Goal: Task Accomplishment & Management: Complete application form

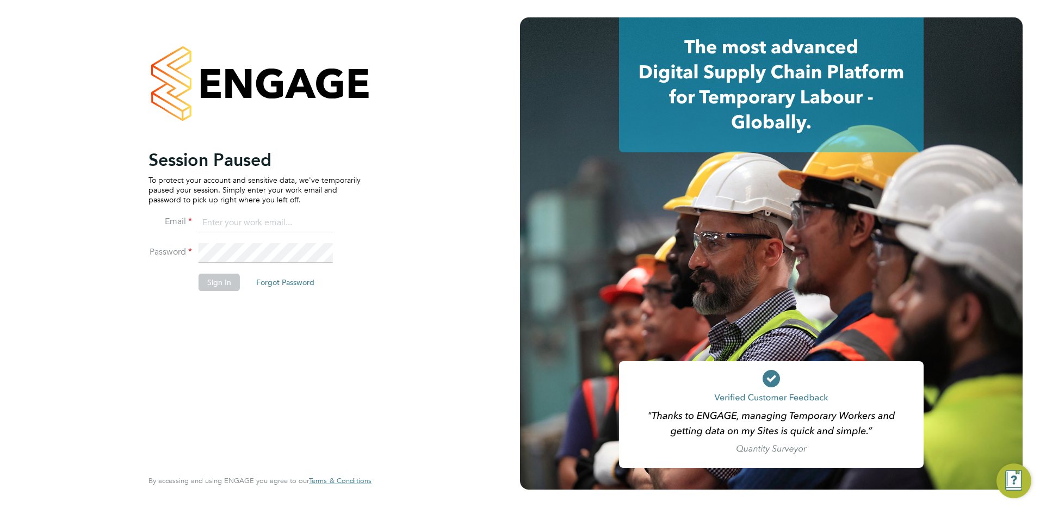
type input "holly@net-temps.co.uk"
drag, startPoint x: 0, startPoint y: 0, endPoint x: 228, endPoint y: 283, distance: 363.3
click at [229, 289] on button "Sign In" at bounding box center [219, 282] width 41 height 17
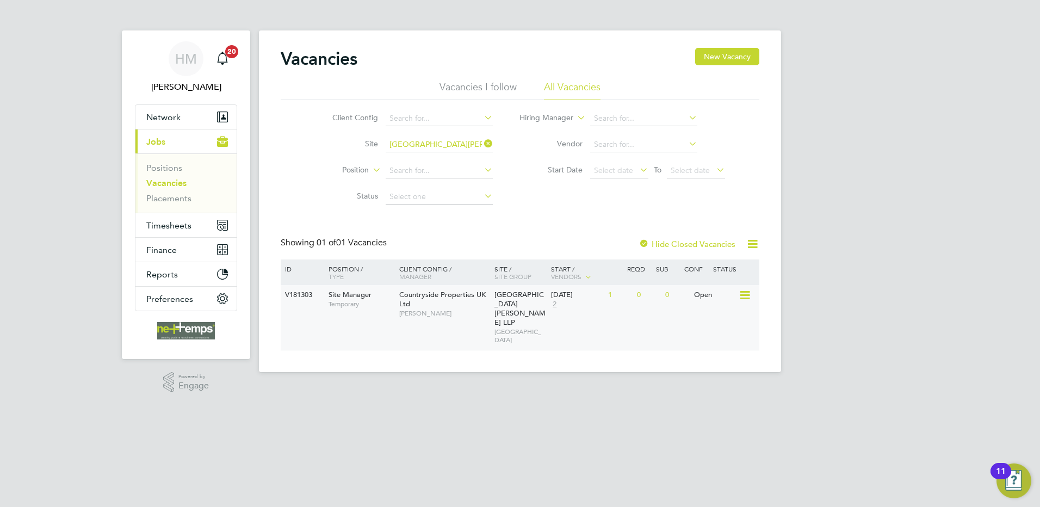
click at [673, 306] on div "V181303 Site Manager Temporary Countryside Properties UK Ltd Simon Kirk Brookmi…" at bounding box center [520, 317] width 479 height 65
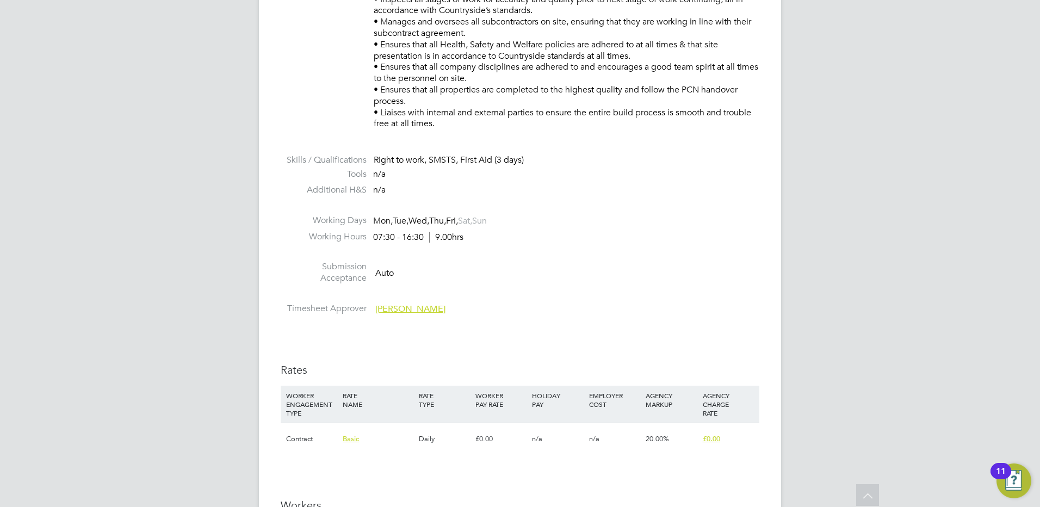
scroll to position [762, 0]
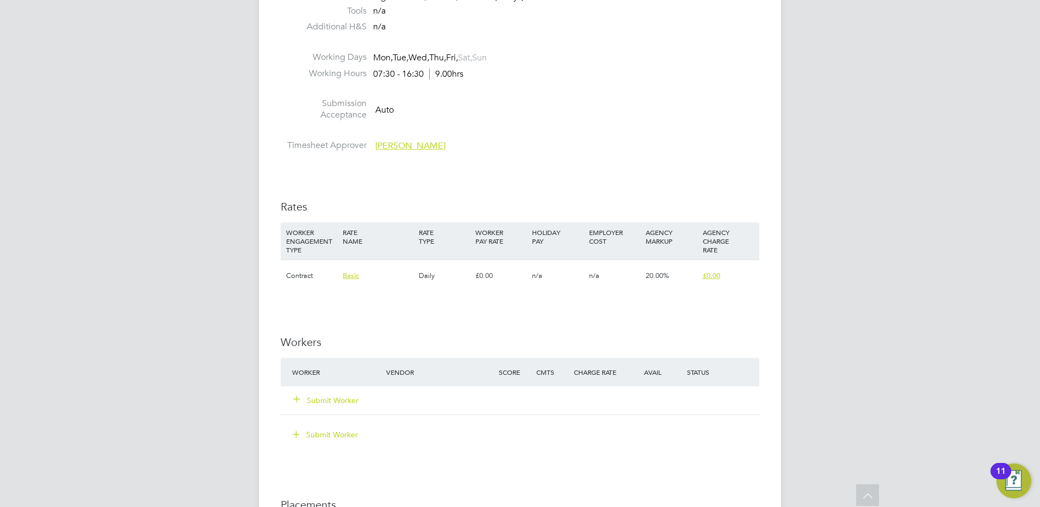
click at [330, 395] on button "Submit Worker" at bounding box center [326, 400] width 65 height 11
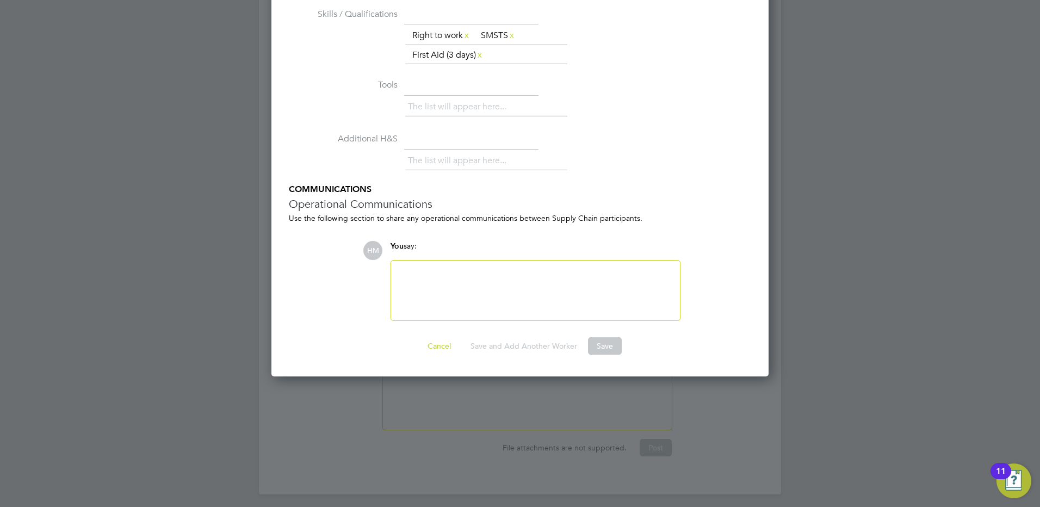
scroll to position [816, 0]
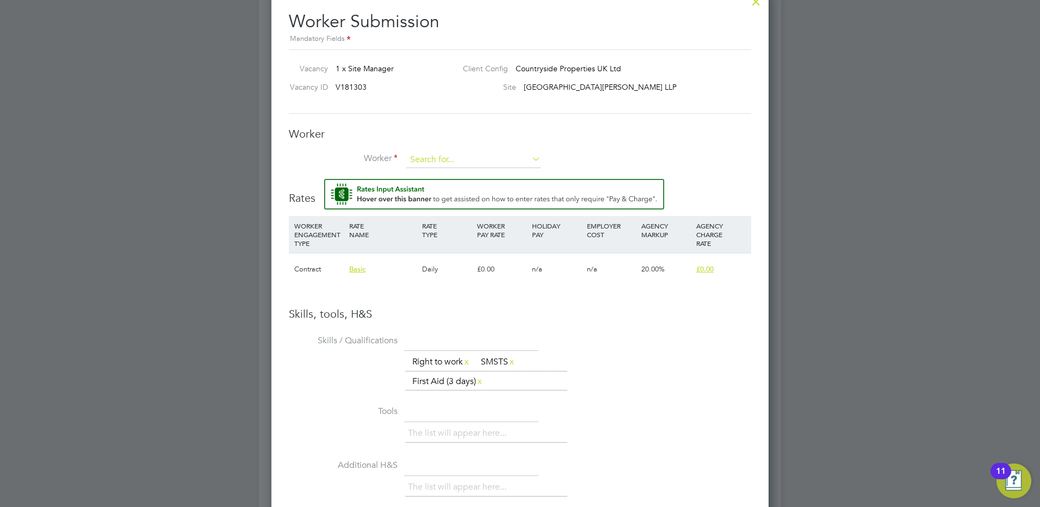
click at [424, 158] on input at bounding box center [473, 160] width 134 height 16
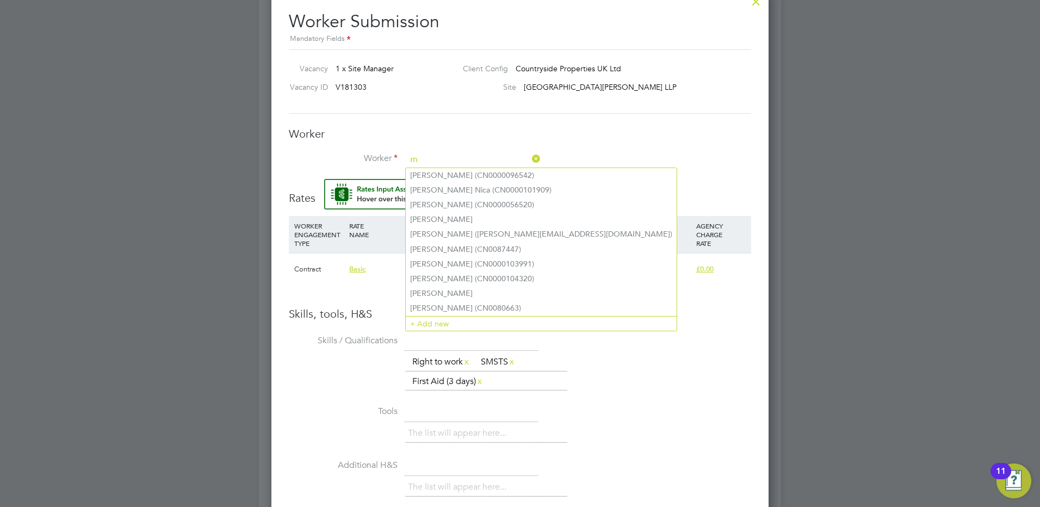
type input "m"
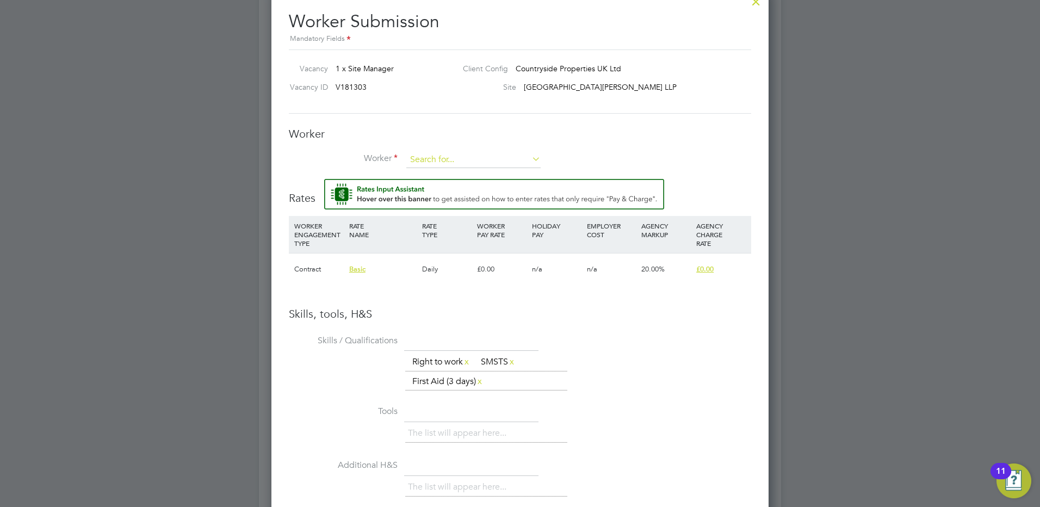
click at [431, 163] on input at bounding box center [473, 160] width 134 height 16
type input "[PERSON_NAME]"
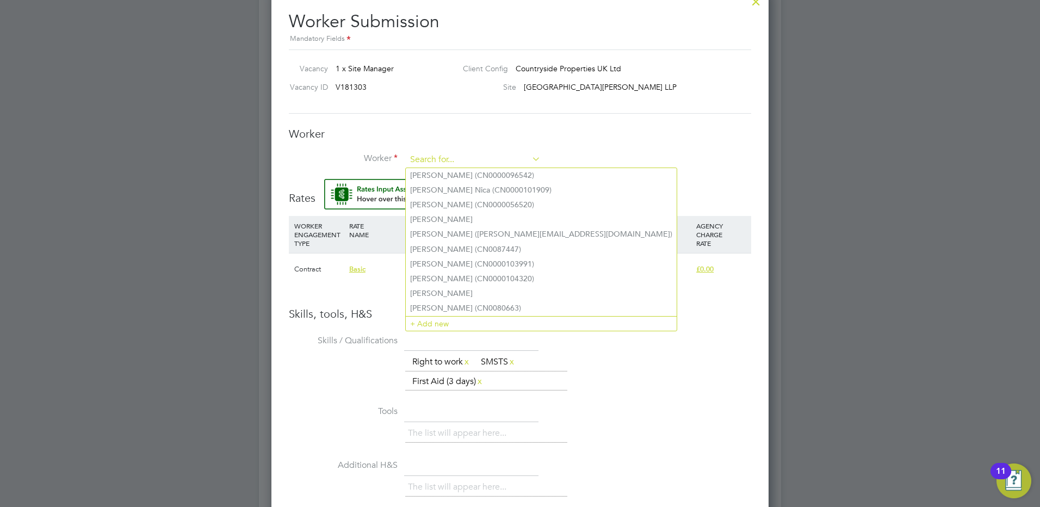
click at [448, 162] on input at bounding box center [473, 160] width 134 height 16
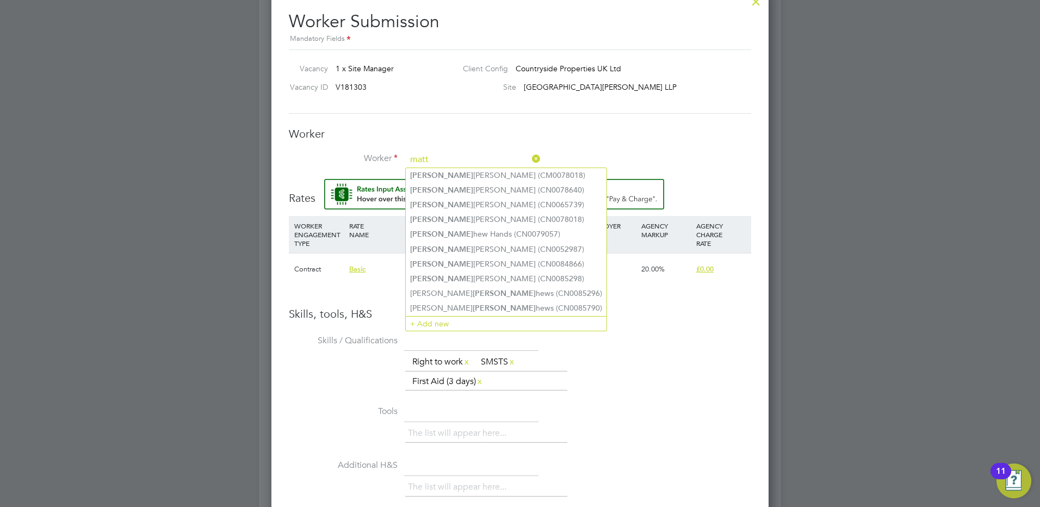
type input "matt"
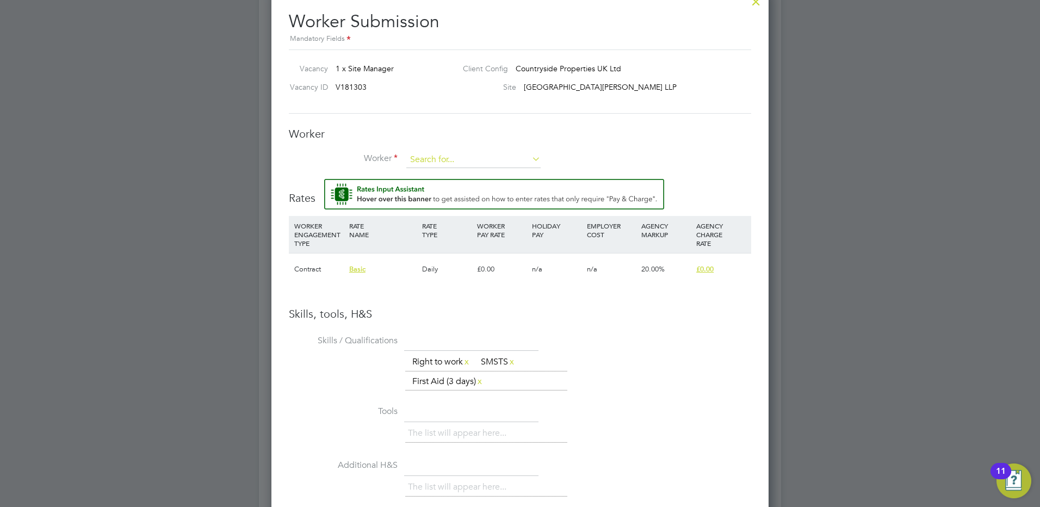
click at [422, 160] on input at bounding box center [473, 160] width 134 height 16
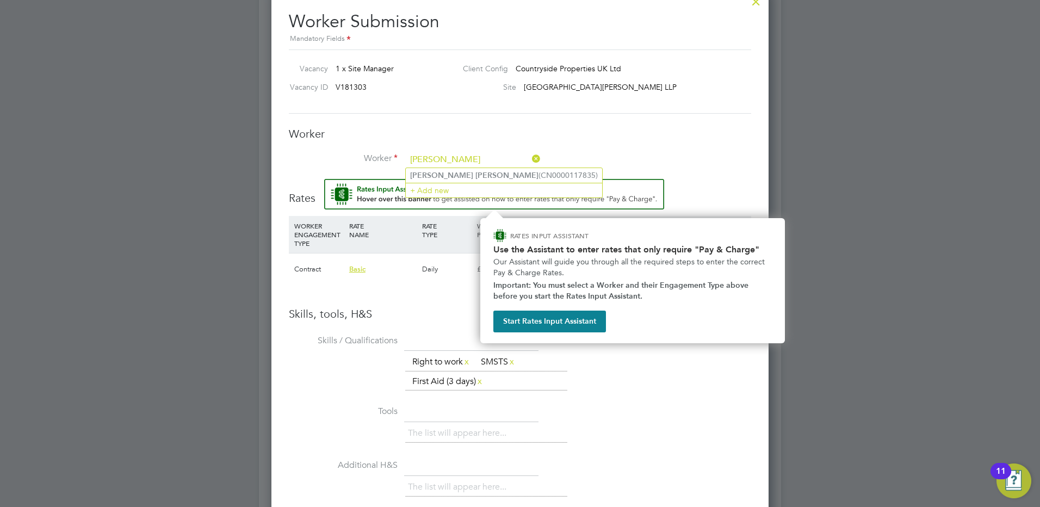
type input "[PERSON_NAME]"
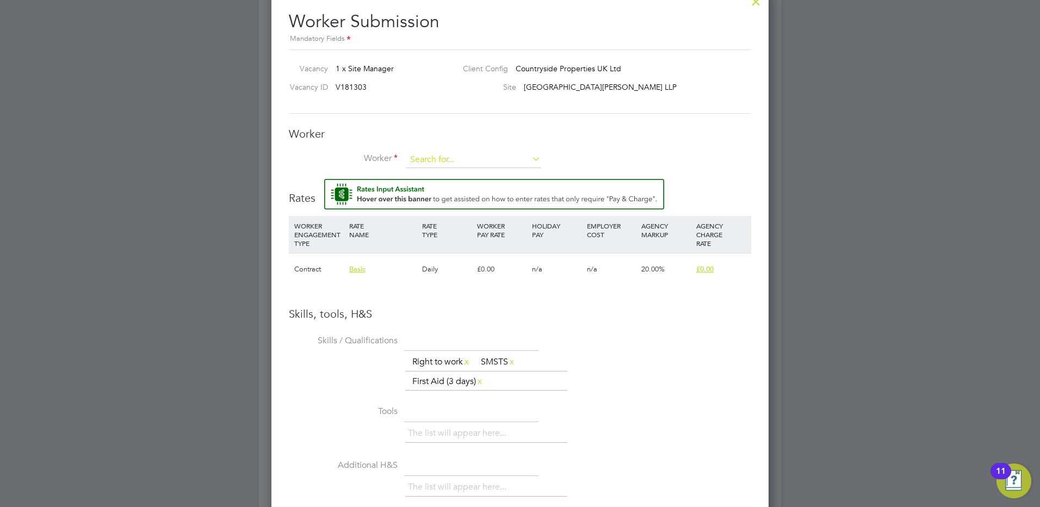
click at [438, 153] on input at bounding box center [473, 160] width 134 height 16
click at [461, 175] on li "[PERSON_NAME] (CN0000117835)" at bounding box center [482, 175] width 152 height 15
type input "[PERSON_NAME] (CN0000117835)"
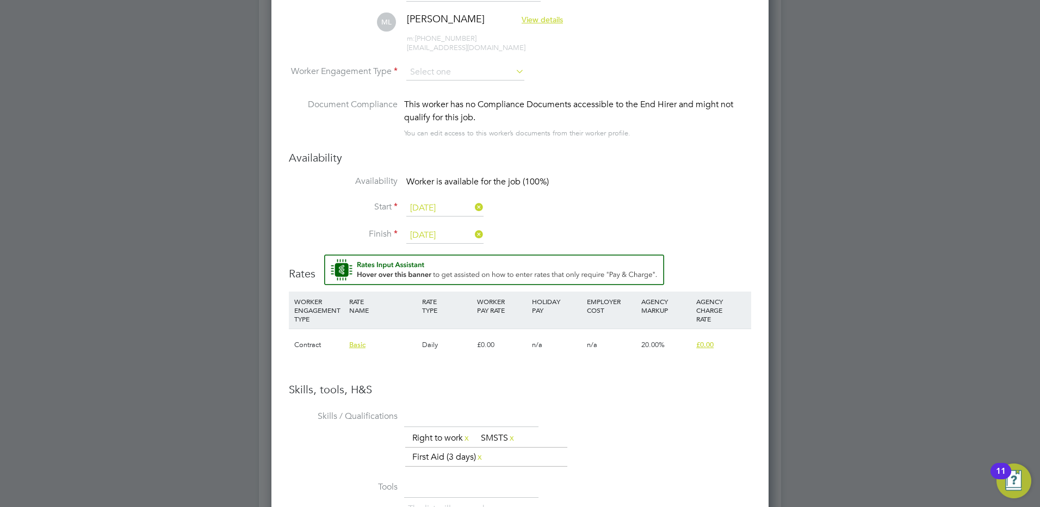
scroll to position [928, 0]
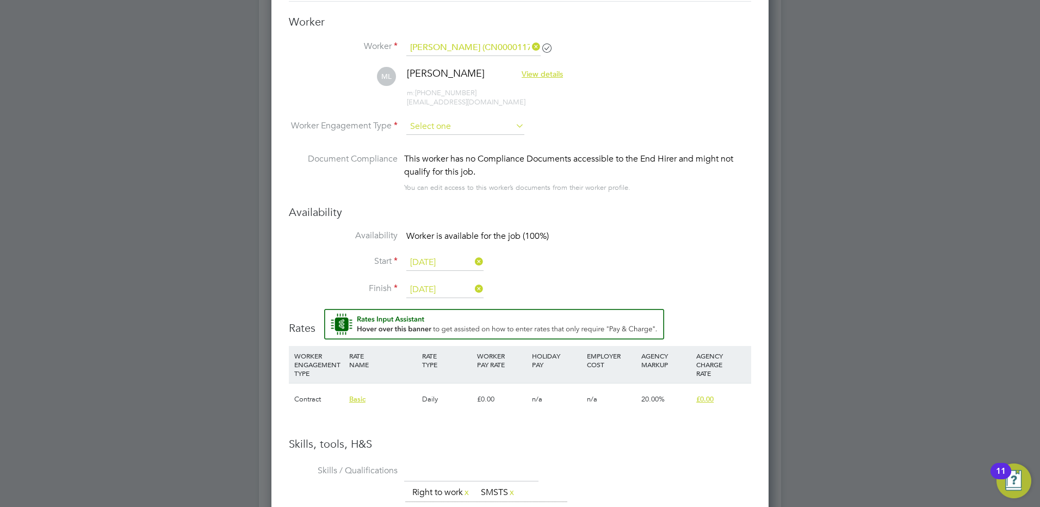
click at [423, 124] on input at bounding box center [465, 127] width 118 height 16
click at [443, 141] on li "Contract" at bounding box center [465, 142] width 119 height 14
type input "Contract"
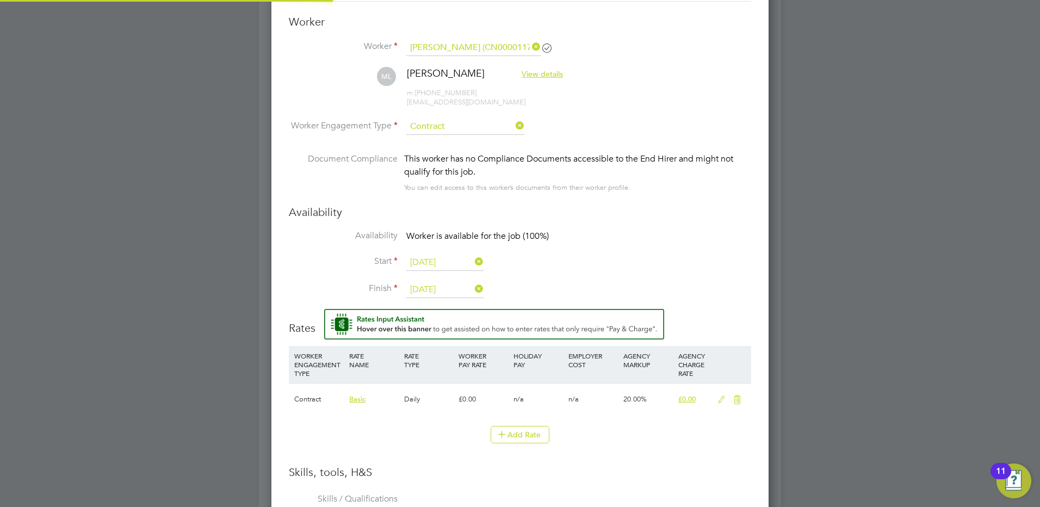
scroll to position [32, 55]
click at [722, 402] on icon at bounding box center [722, 400] width 14 height 9
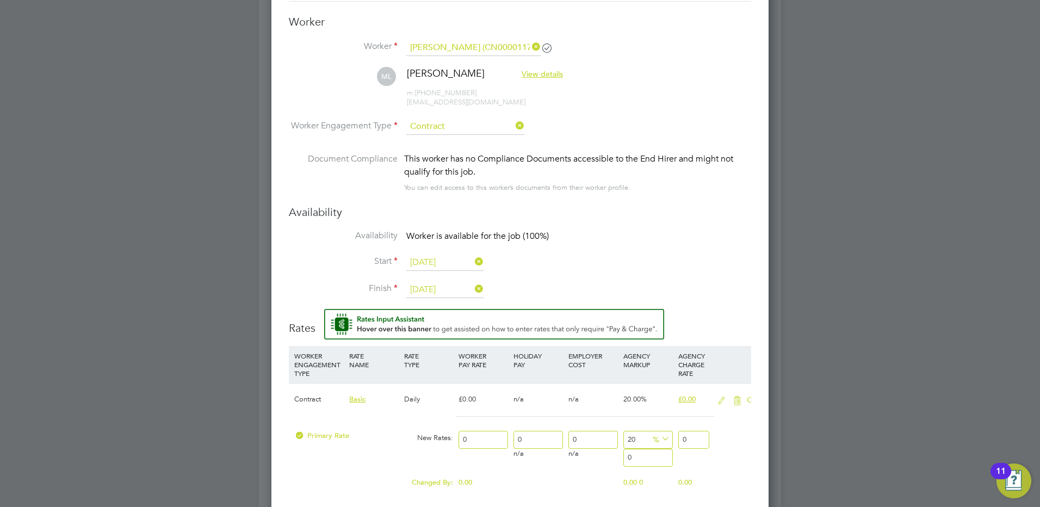
scroll to position [1054, 498]
drag, startPoint x: 695, startPoint y: 440, endPoint x: 634, endPoint y: 431, distance: 62.2
click at [650, 436] on div "Primary Rate New Rates: 0 0 n/a 0 n/a 20 0 % 0" at bounding box center [520, 439] width 462 height 29
type input "2"
type input "0"
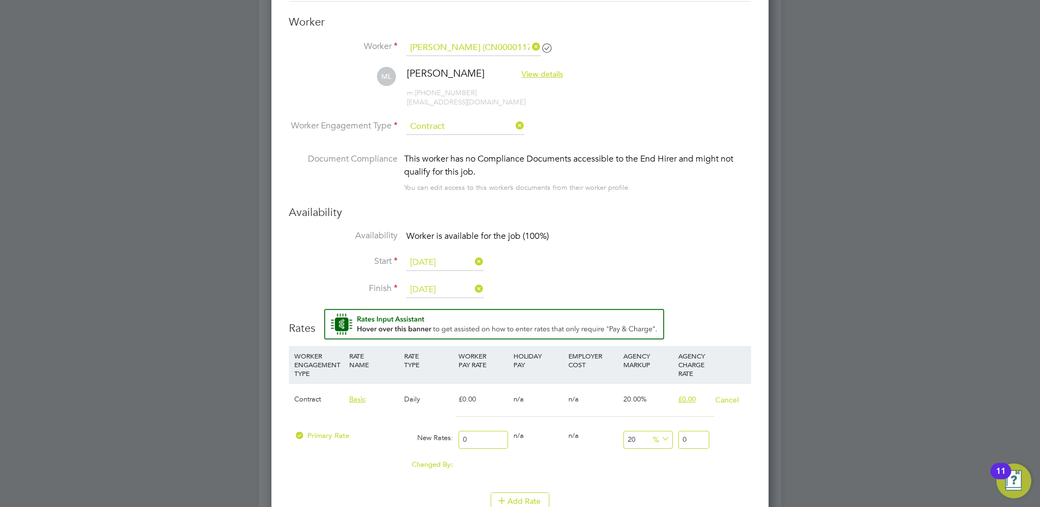
type input "2"
type input "1350"
type input "29"
type input "14650"
type input "295"
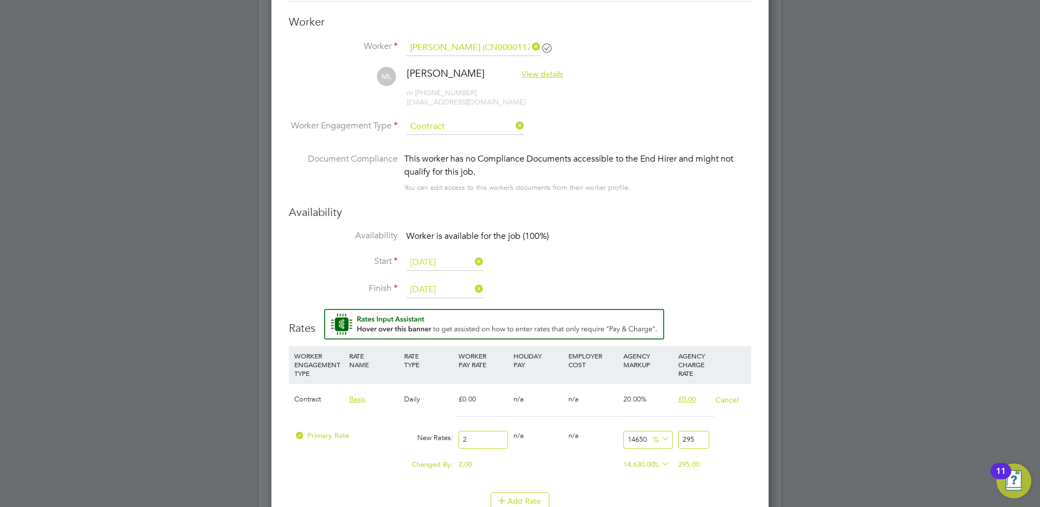
drag, startPoint x: 485, startPoint y: 446, endPoint x: 405, endPoint y: 446, distance: 80.0
click at [405, 446] on div "Primary Rate New Rates: 2 0 n/a 0 n/a 14650 293 % 295" at bounding box center [520, 439] width 462 height 29
type input "25"
type input "3687.5"
type input "250"
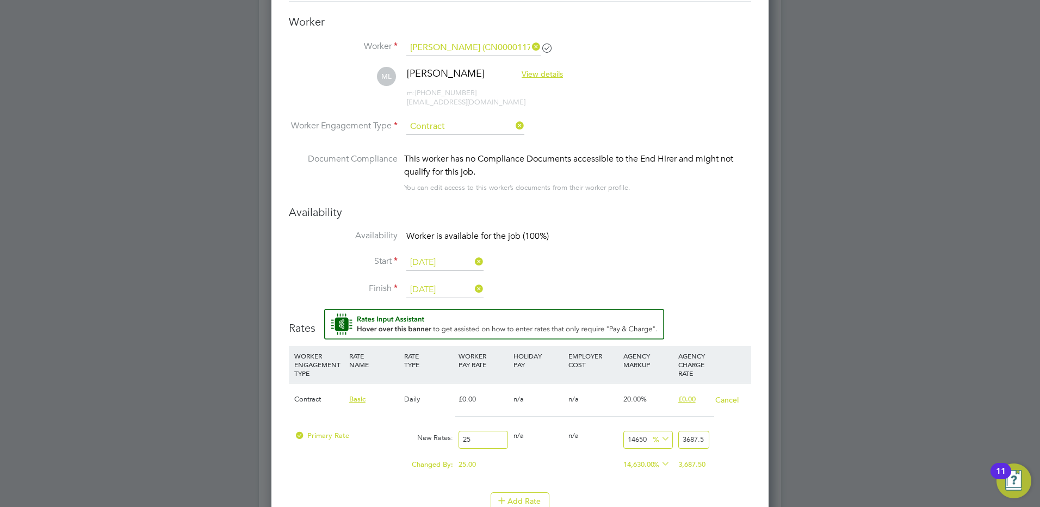
type input "36875"
type input "250"
click at [674, 308] on li "Finish [DATE]" at bounding box center [520, 295] width 462 height 27
drag, startPoint x: 707, startPoint y: 442, endPoint x: 649, endPoint y: 441, distance: 58.8
click at [649, 441] on div "Primary Rate New Rates: 250 0 n/a 0 n/a 14650 36625 % 36875" at bounding box center [520, 439] width 462 height 29
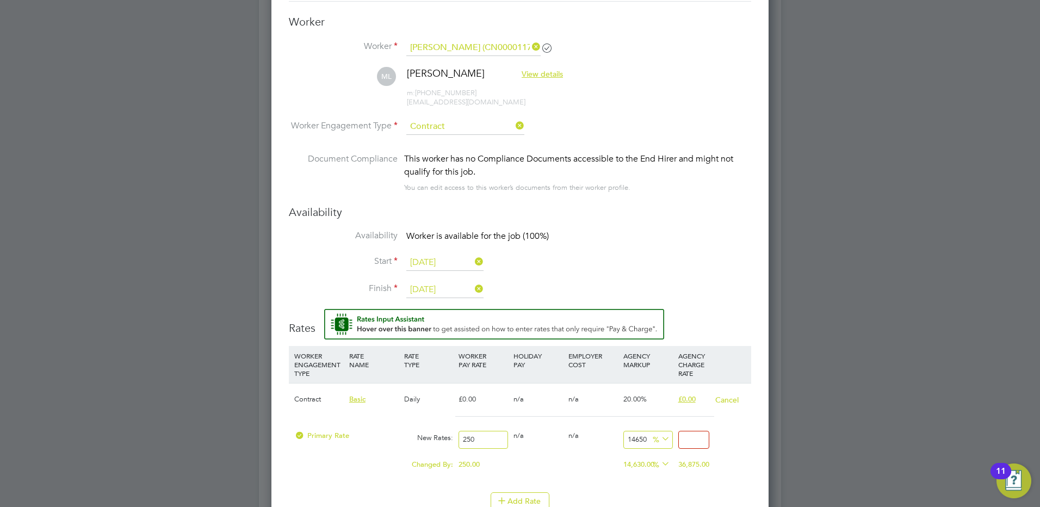
type input "-99.2"
type input "2"
type input "-88.4"
type input "29"
type input "18"
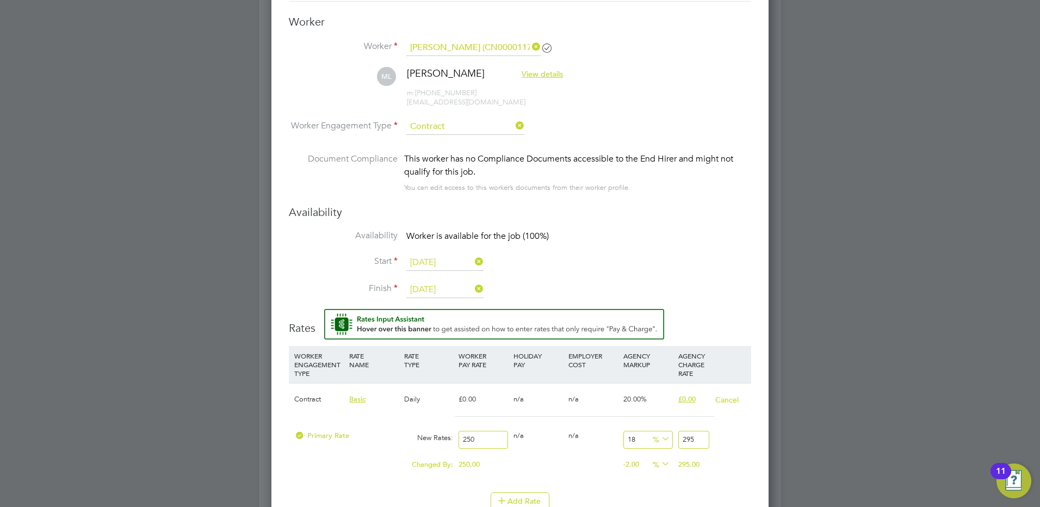
type input "295"
click at [721, 454] on div "295.00" at bounding box center [703, 464] width 55 height 21
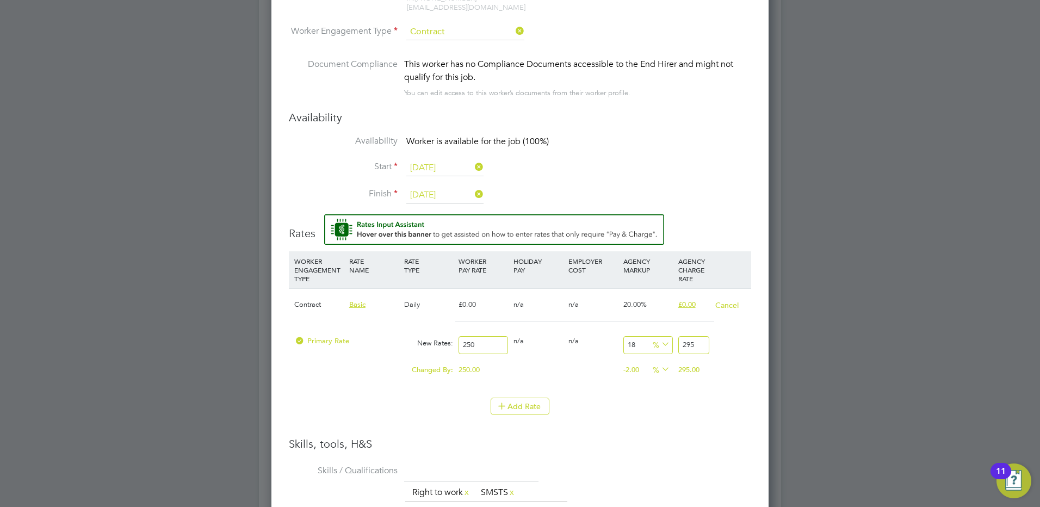
scroll to position [1349, 0]
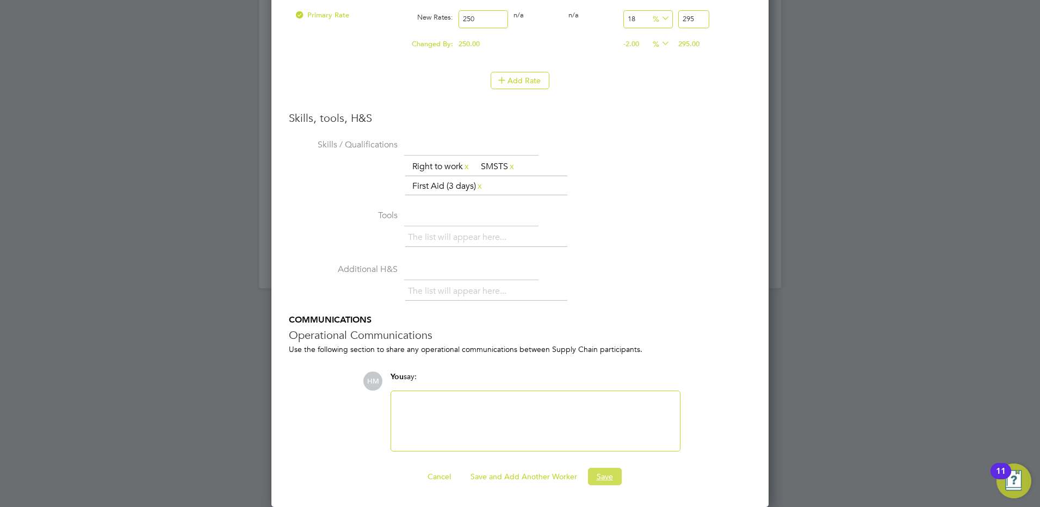
click at [594, 480] on button "Save" at bounding box center [605, 476] width 34 height 17
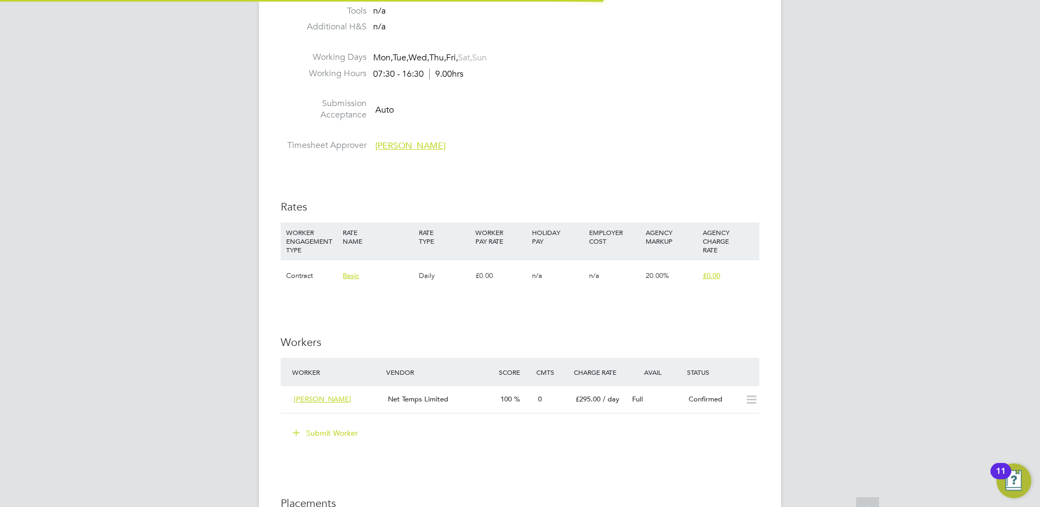
scroll to position [0, 0]
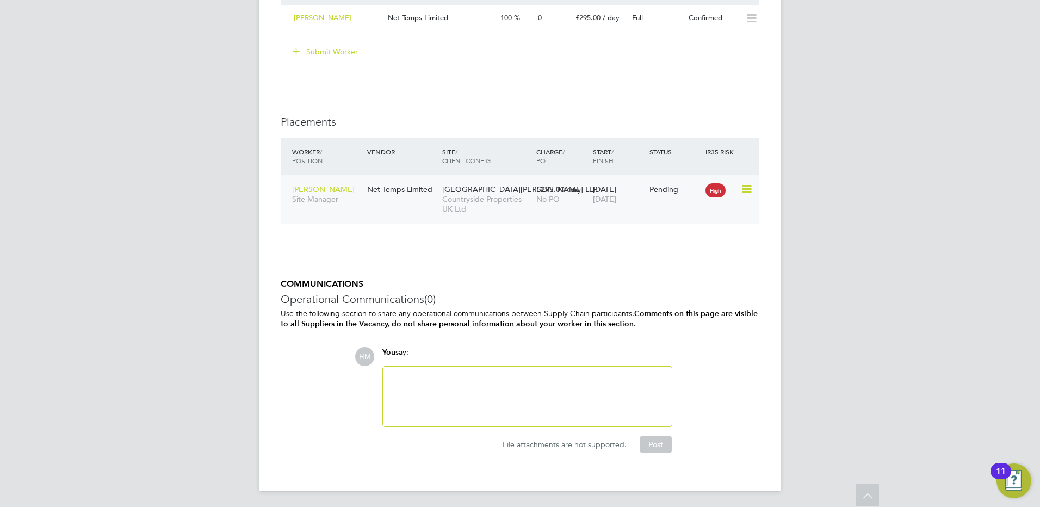
click at [746, 187] on icon at bounding box center [745, 189] width 11 height 13
click at [657, 255] on li "Start" at bounding box center [697, 256] width 112 height 15
type input "[PERSON_NAME]"
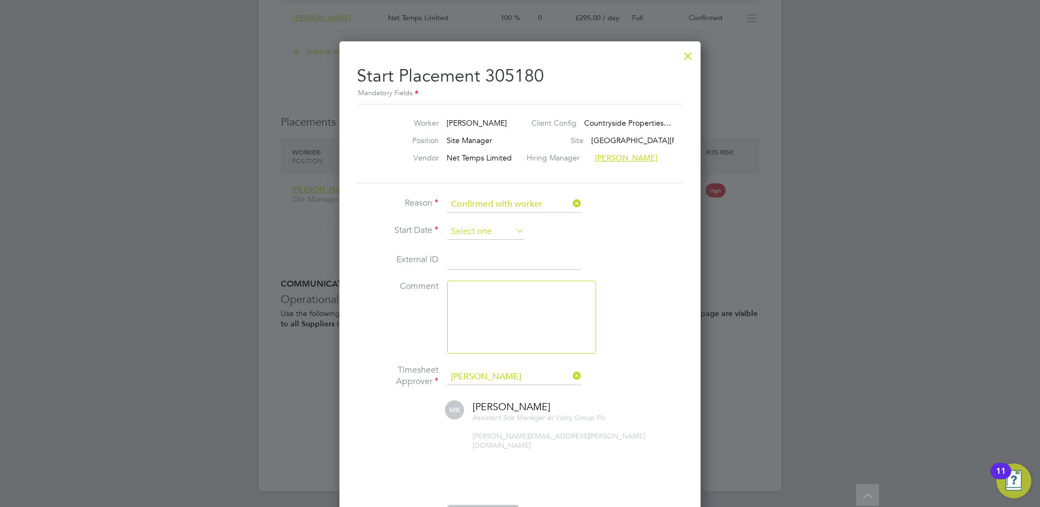
click at [481, 234] on input at bounding box center [485, 232] width 77 height 16
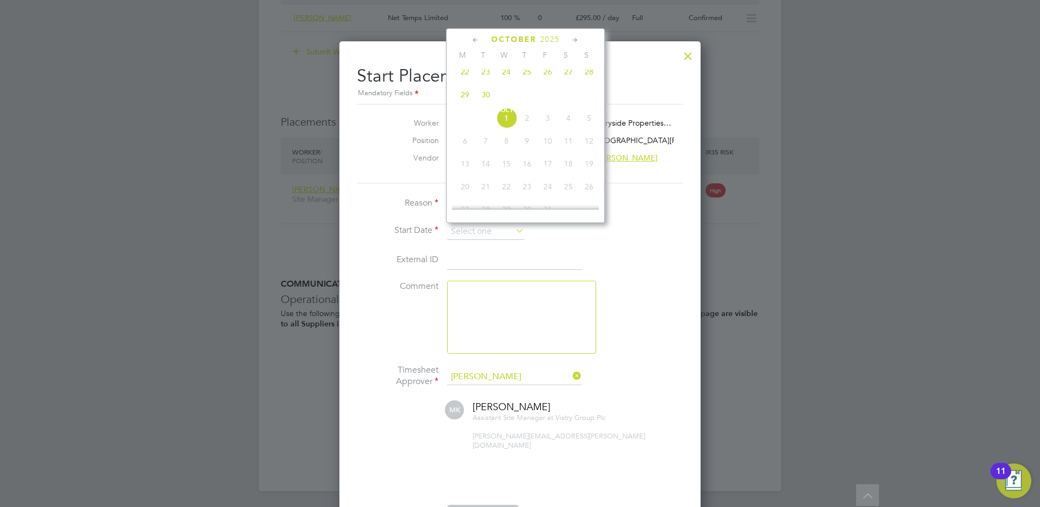
click at [465, 79] on span "22" at bounding box center [465, 71] width 21 height 21
type input "[DATE]"
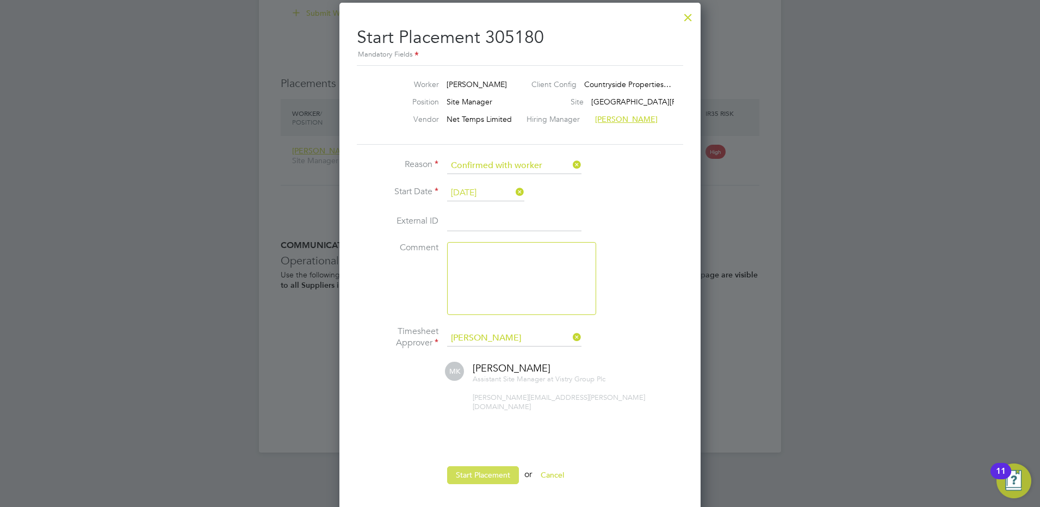
click at [477, 466] on button "Start Placement" at bounding box center [483, 474] width 72 height 17
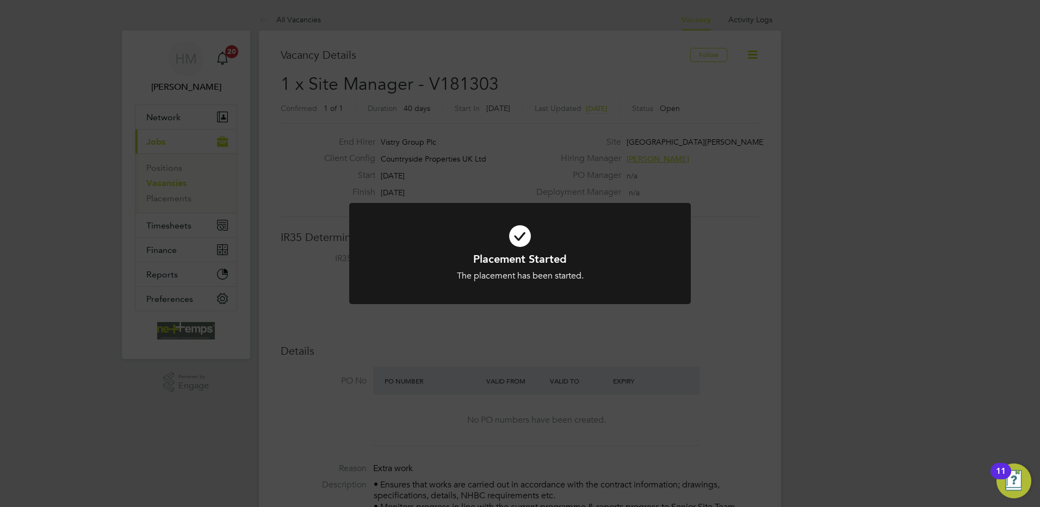
click at [871, 306] on div "Placement Started The placement has been started. Cancel Okay" at bounding box center [520, 253] width 1040 height 507
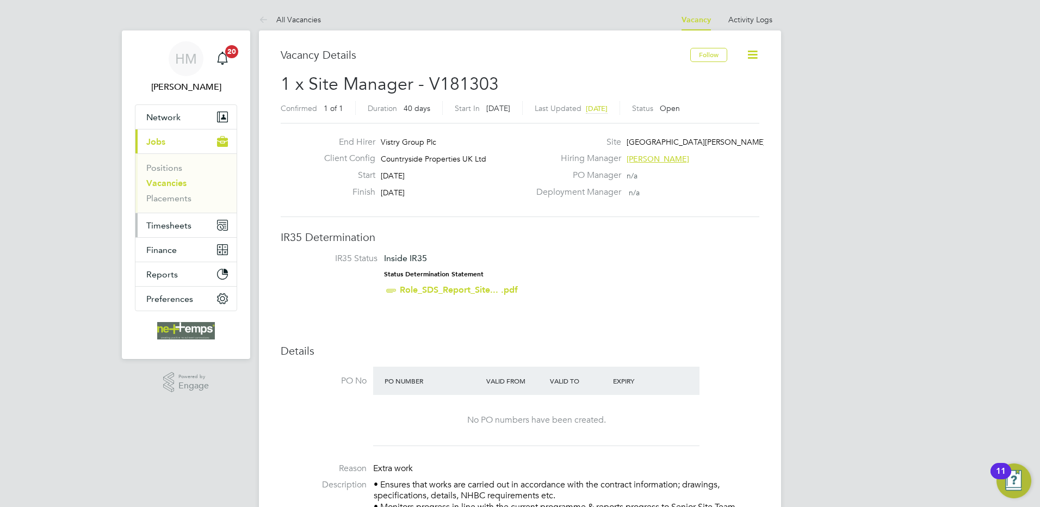
click at [175, 223] on span "Timesheets" at bounding box center [168, 225] width 45 height 10
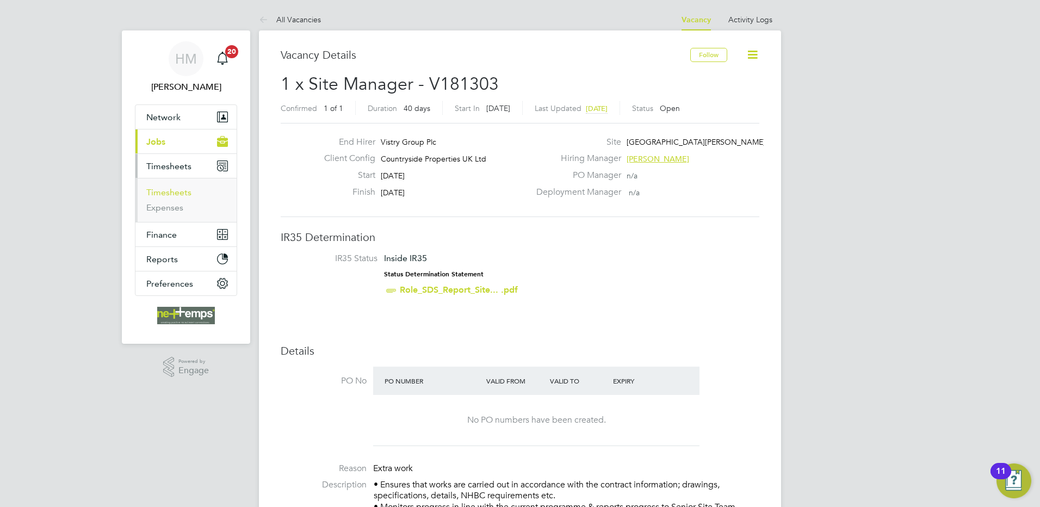
click at [170, 191] on link "Timesheets" at bounding box center [168, 192] width 45 height 10
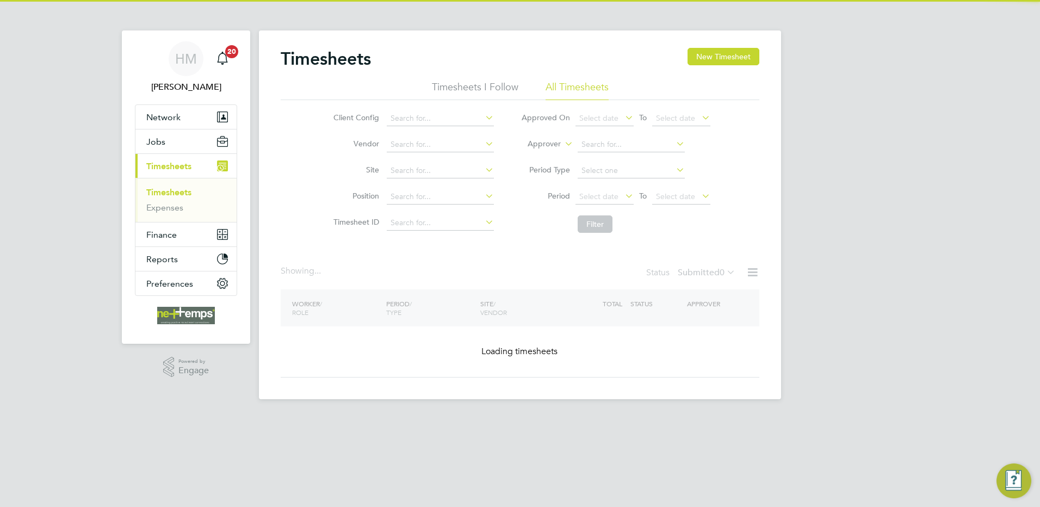
click at [706, 54] on button "New Timesheet" at bounding box center [724, 56] width 72 height 17
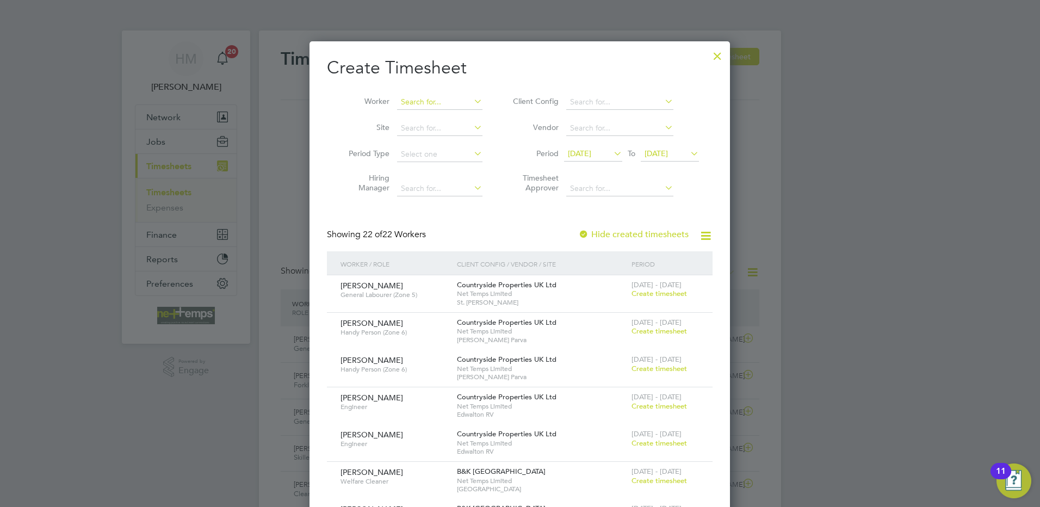
click at [427, 100] on input at bounding box center [439, 102] width 85 height 15
click at [466, 120] on b "Lu" at bounding box center [470, 116] width 8 height 9
type input "[PERSON_NAME]"
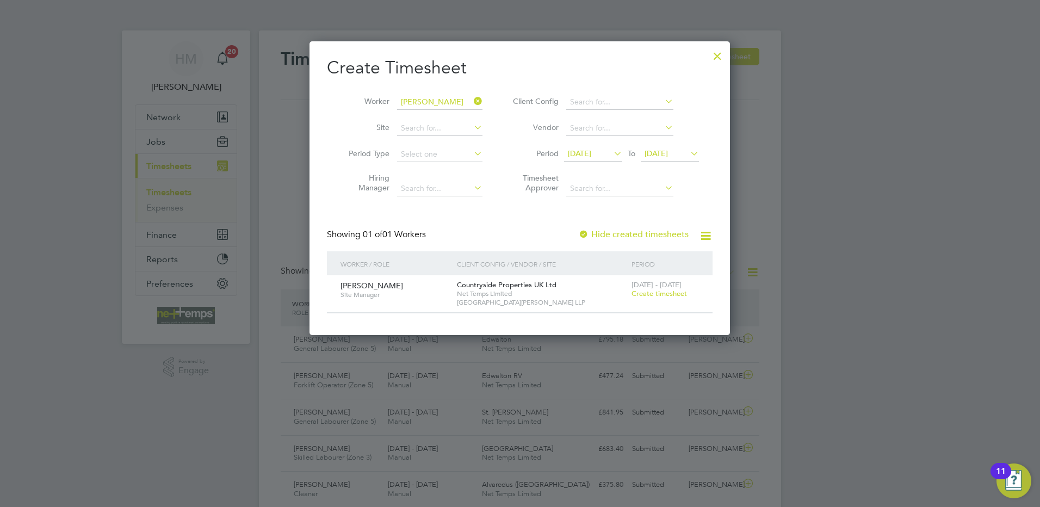
click at [652, 289] on span "Create timesheet" at bounding box center [659, 293] width 55 height 9
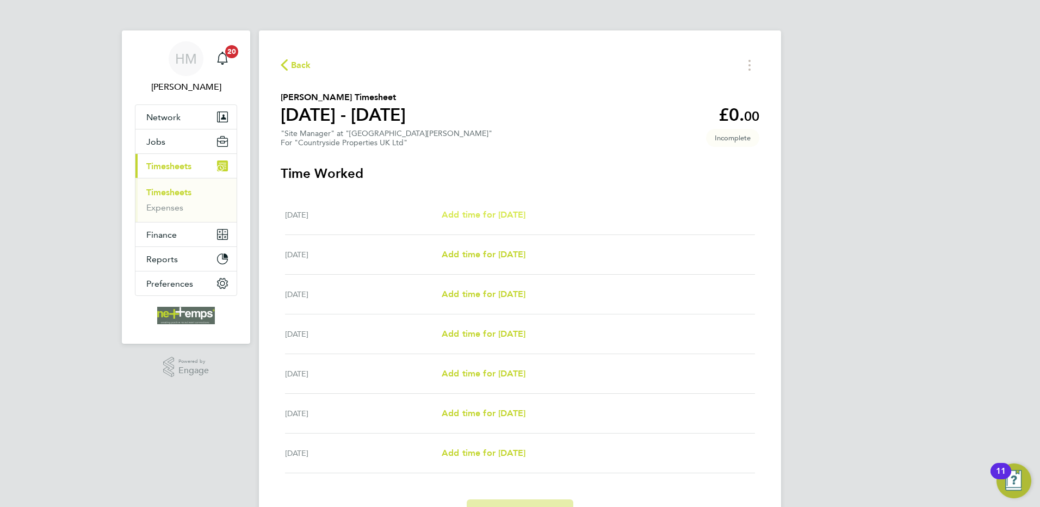
click at [526, 213] on span "Add time for [DATE]" at bounding box center [484, 214] width 84 height 10
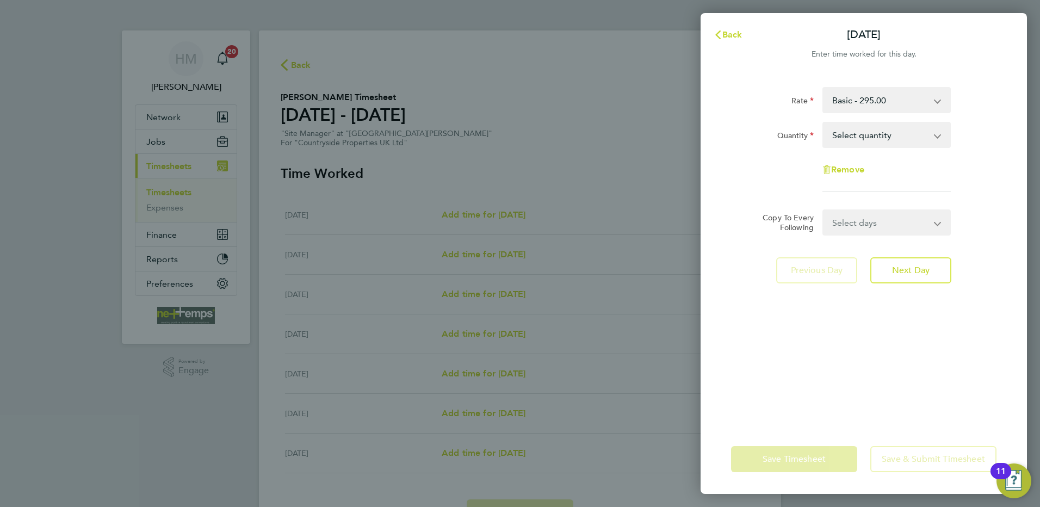
click at [862, 139] on select "Select quantity 0.5 1" at bounding box center [880, 135] width 113 height 24
select select "1"
click at [824, 123] on select "Select quantity 0.5 1" at bounding box center [880, 135] width 113 height 24
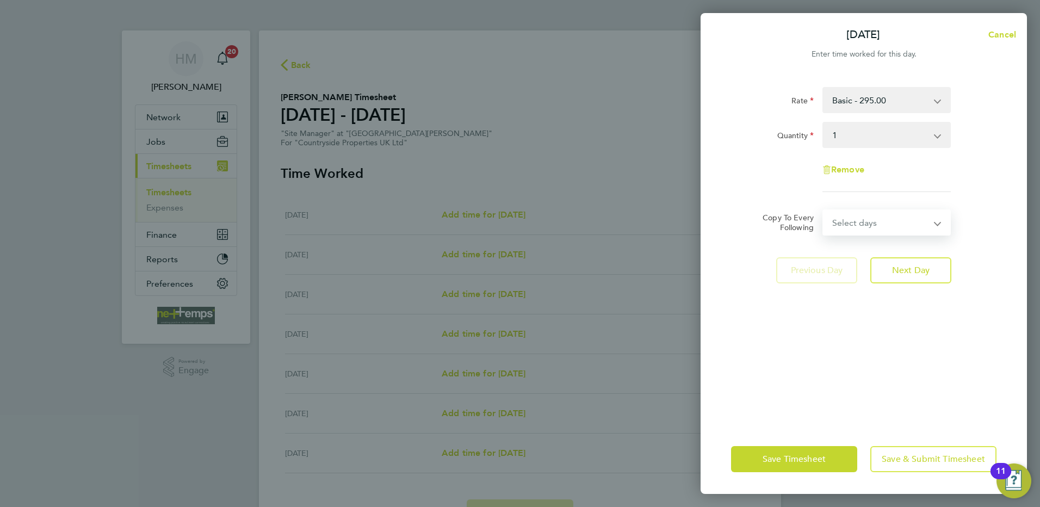
click at [852, 220] on select "Select days Day Weekday (Mon-Fri) Weekend (Sat-Sun) [DATE] [DATE] [DATE] [DATE]…" at bounding box center [881, 223] width 114 height 24
select select "WEEKDAY"
click at [824, 211] on select "Select days Day Weekday (Mon-Fri) Weekend (Sat-Sun) [DATE] [DATE] [DATE] [DATE]…" at bounding box center [881, 223] width 114 height 24
select select "[DATE]"
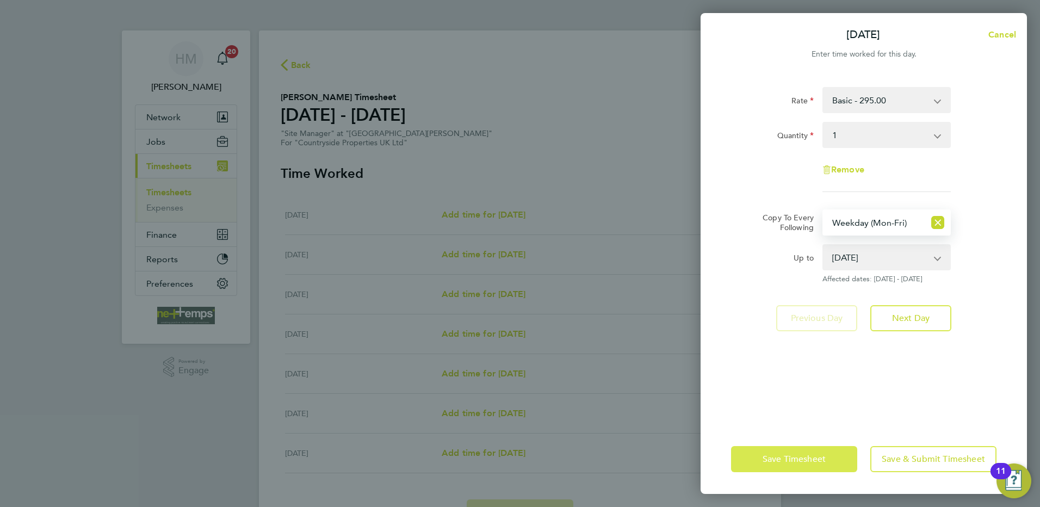
click at [799, 452] on button "Save Timesheet" at bounding box center [794, 459] width 126 height 26
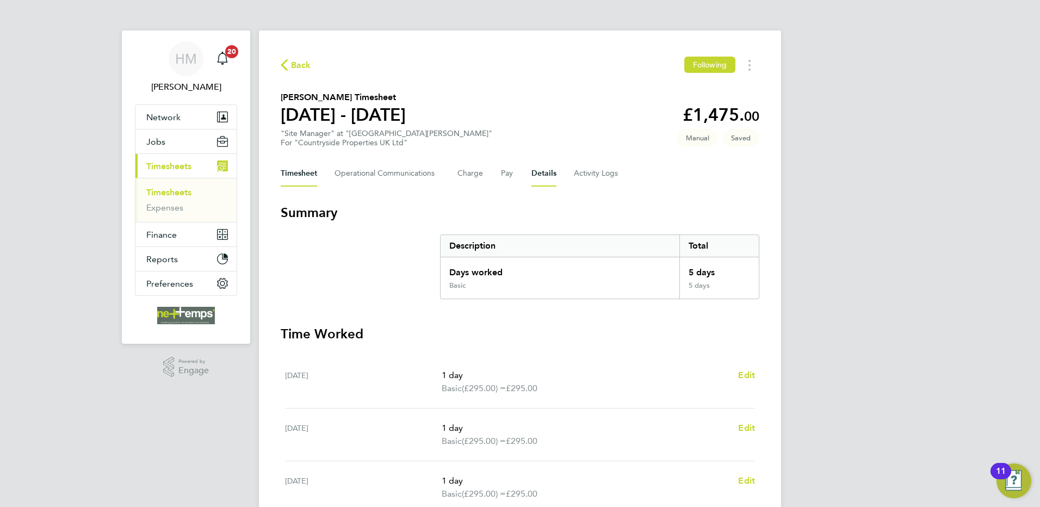
click at [546, 174] on button "Details" at bounding box center [544, 174] width 25 height 26
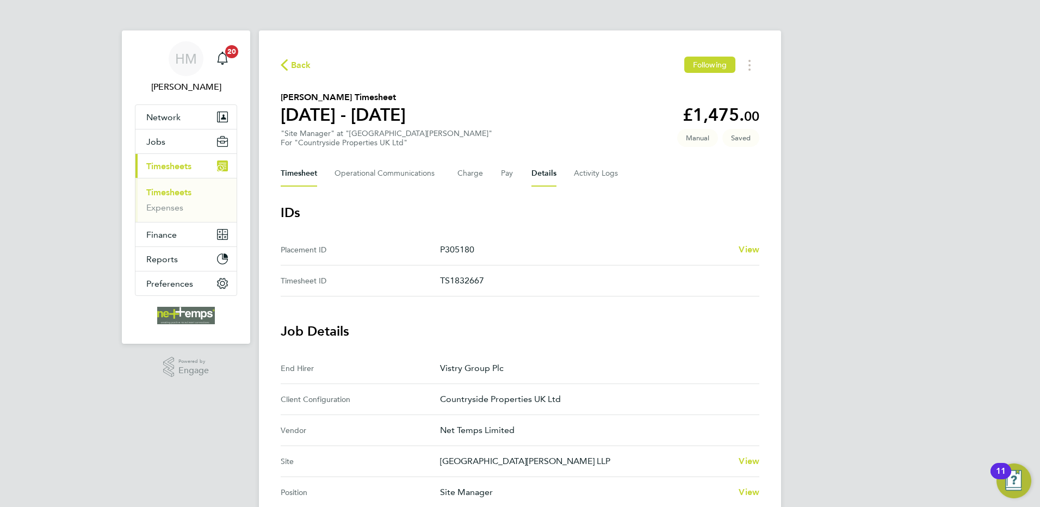
click at [297, 175] on button "Timesheet" at bounding box center [299, 174] width 36 height 26
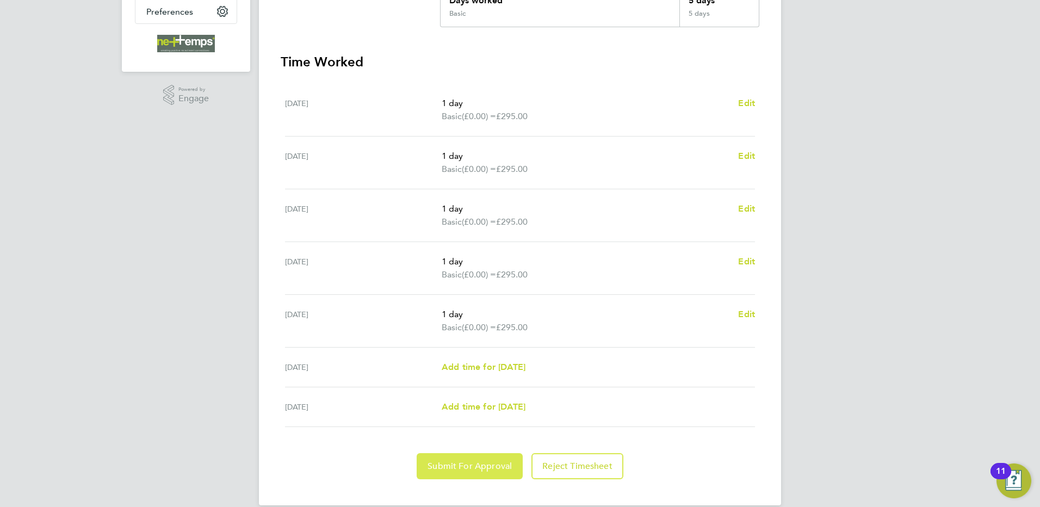
click at [470, 461] on span "Submit For Approval" at bounding box center [470, 466] width 84 height 11
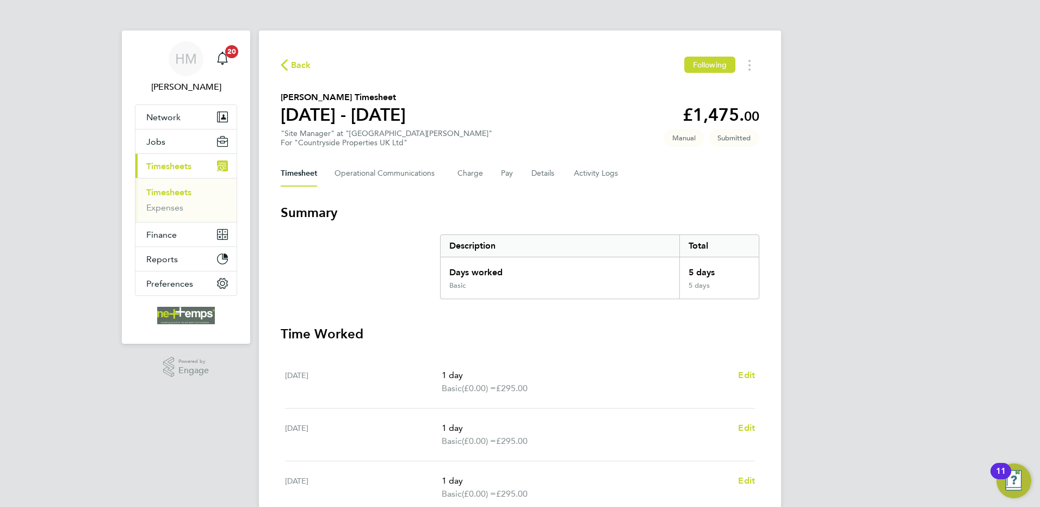
click at [166, 170] on span "Timesheets" at bounding box center [168, 166] width 45 height 10
click at [295, 64] on span "Back" at bounding box center [301, 65] width 20 height 13
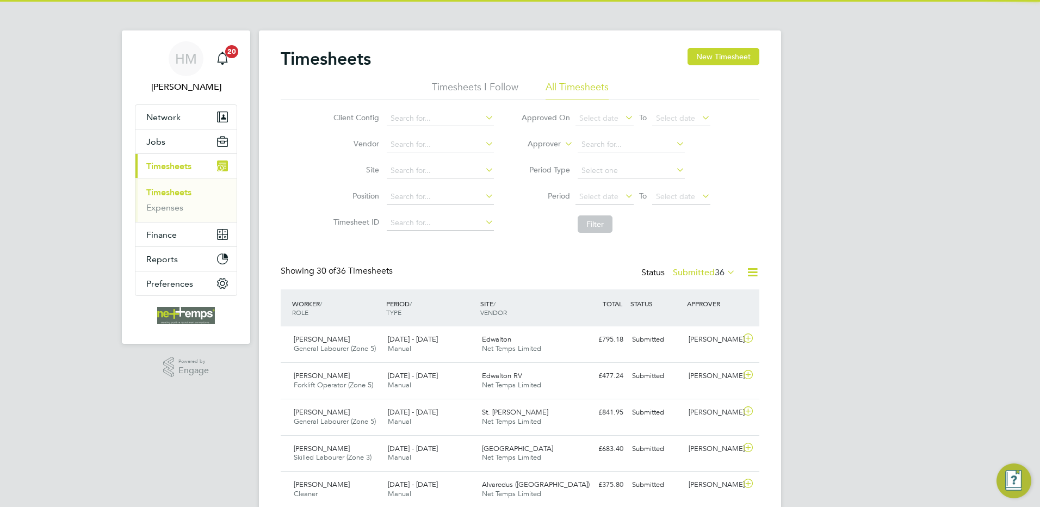
drag, startPoint x: 693, startPoint y: 52, endPoint x: 659, endPoint y: 79, distance: 43.3
click at [694, 52] on button "New Timesheet" at bounding box center [724, 56] width 72 height 17
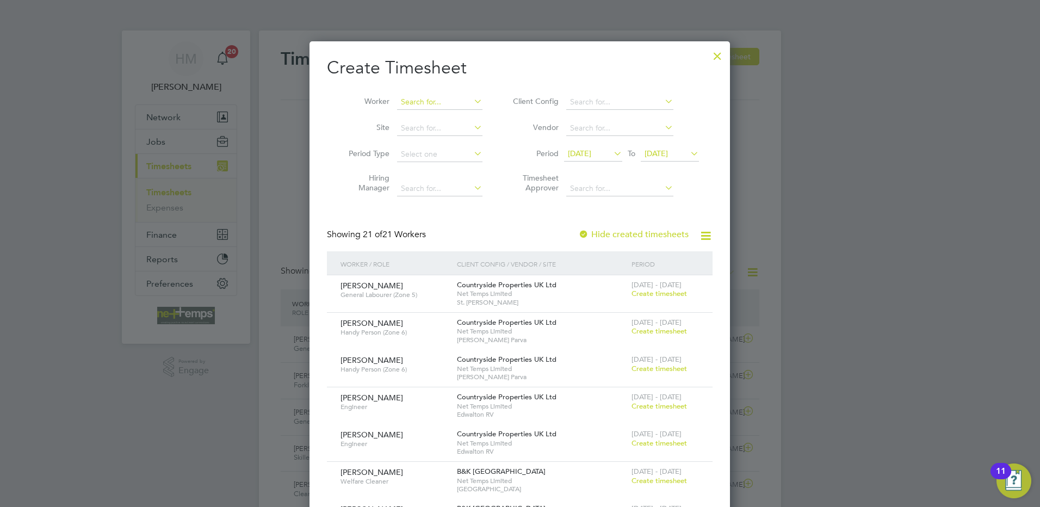
click at [412, 104] on input at bounding box center [439, 102] width 85 height 15
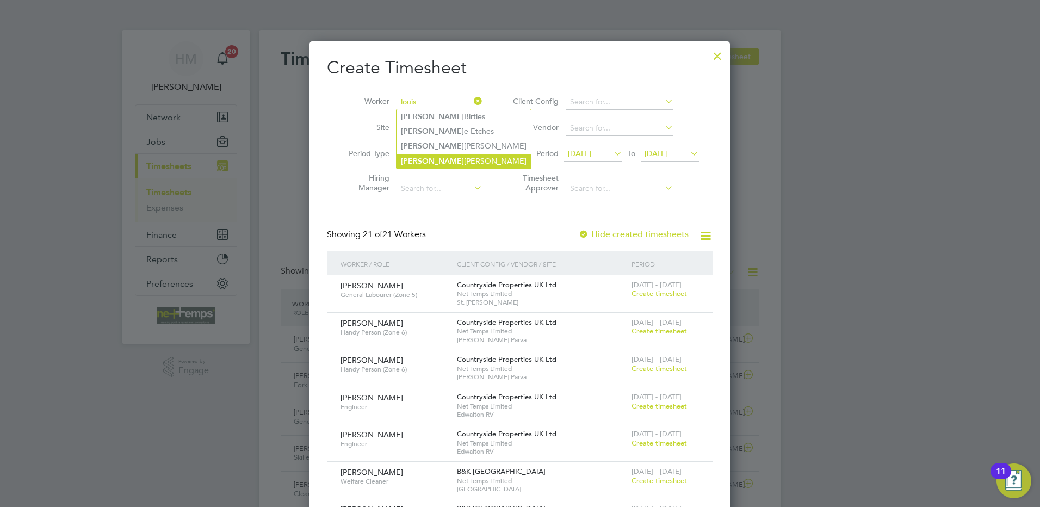
click at [441, 159] on li "[PERSON_NAME]" at bounding box center [464, 161] width 134 height 15
type input "[PERSON_NAME]"
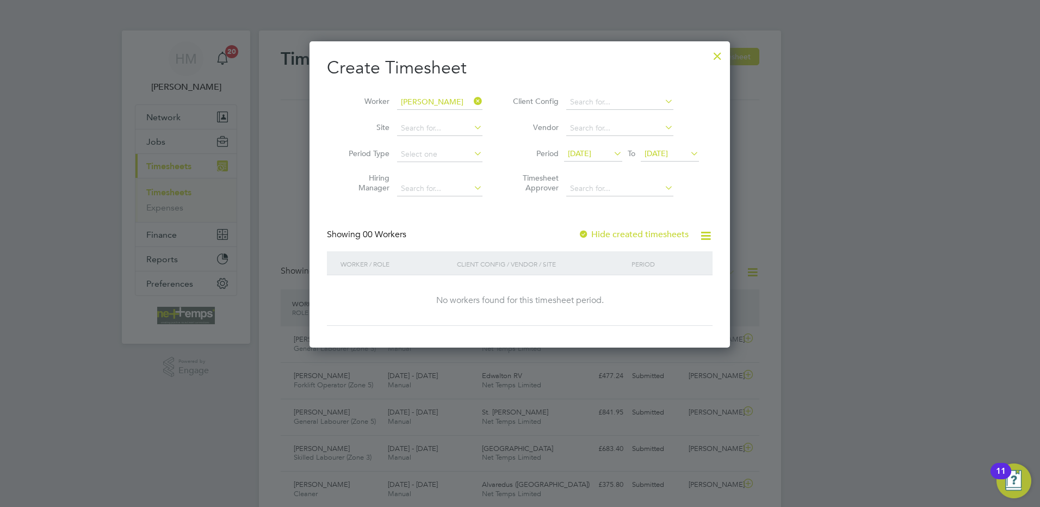
click at [582, 156] on span "[DATE]" at bounding box center [579, 154] width 23 height 10
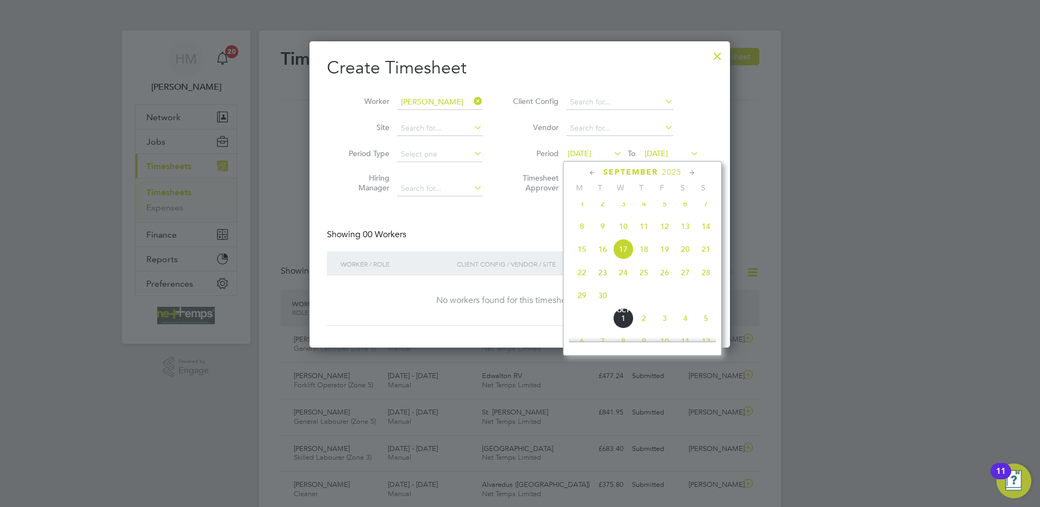
click at [577, 306] on span "29" at bounding box center [582, 295] width 21 height 21
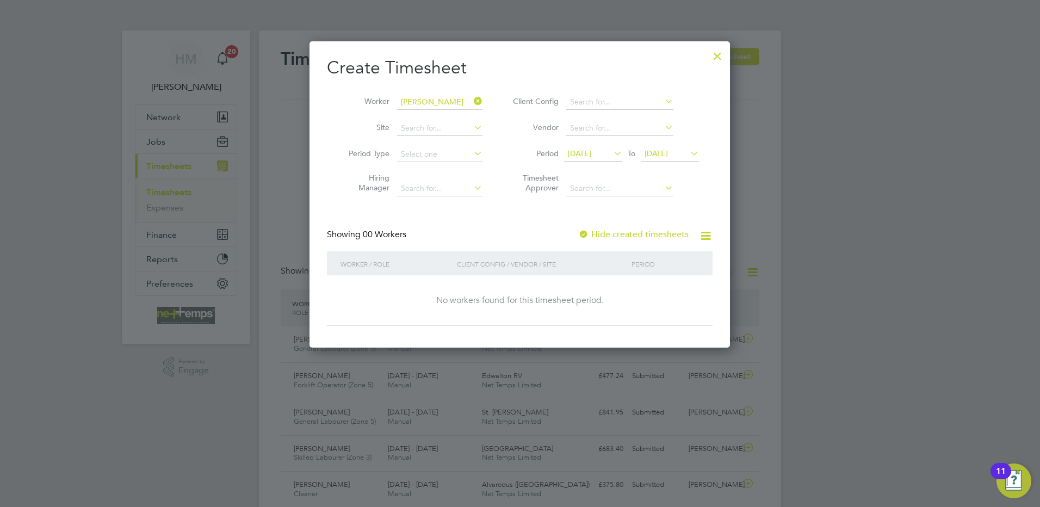
click at [591, 155] on span "[DATE]" at bounding box center [579, 154] width 23 height 10
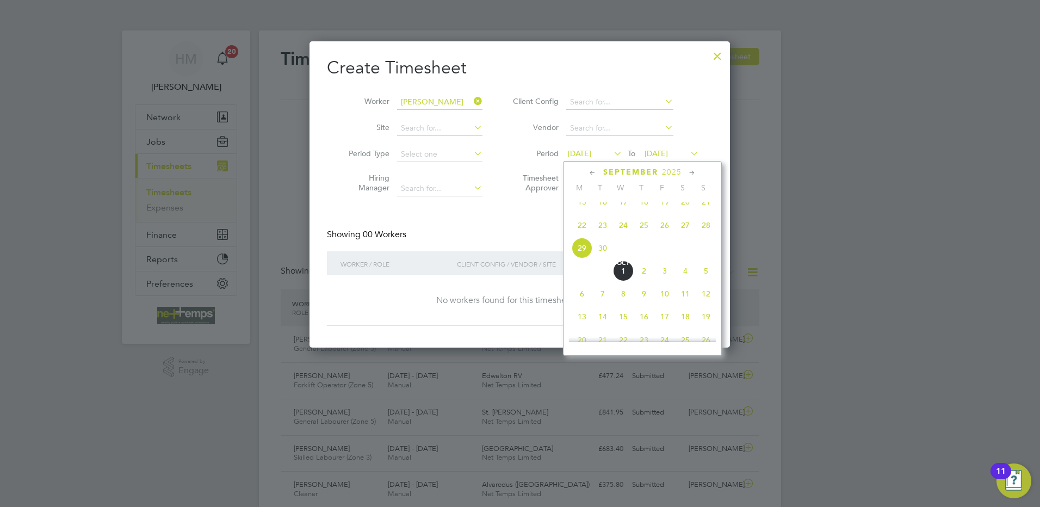
click at [577, 233] on span "22" at bounding box center [582, 225] width 21 height 21
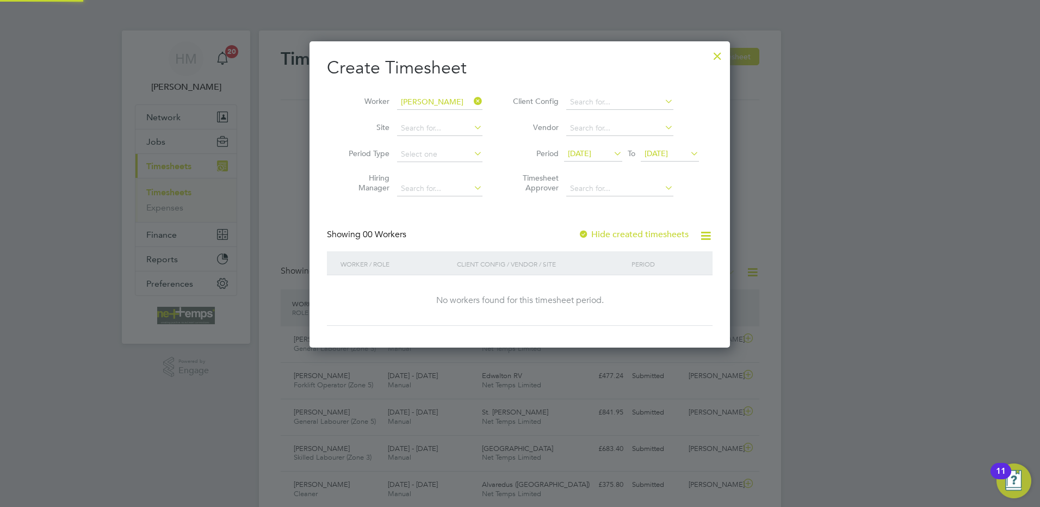
click at [659, 154] on span "[DATE]" at bounding box center [656, 154] width 23 height 10
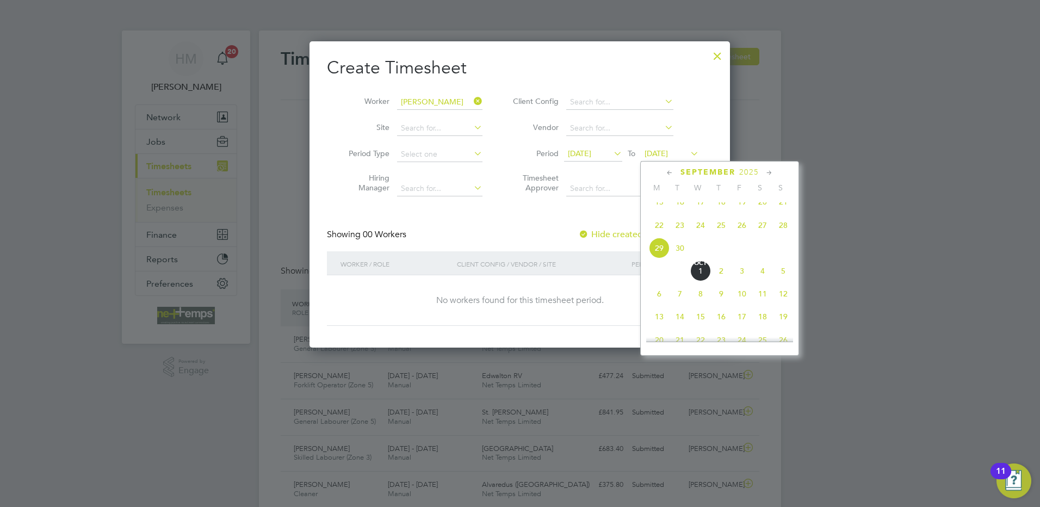
click at [783, 231] on span "28" at bounding box center [783, 225] width 21 height 21
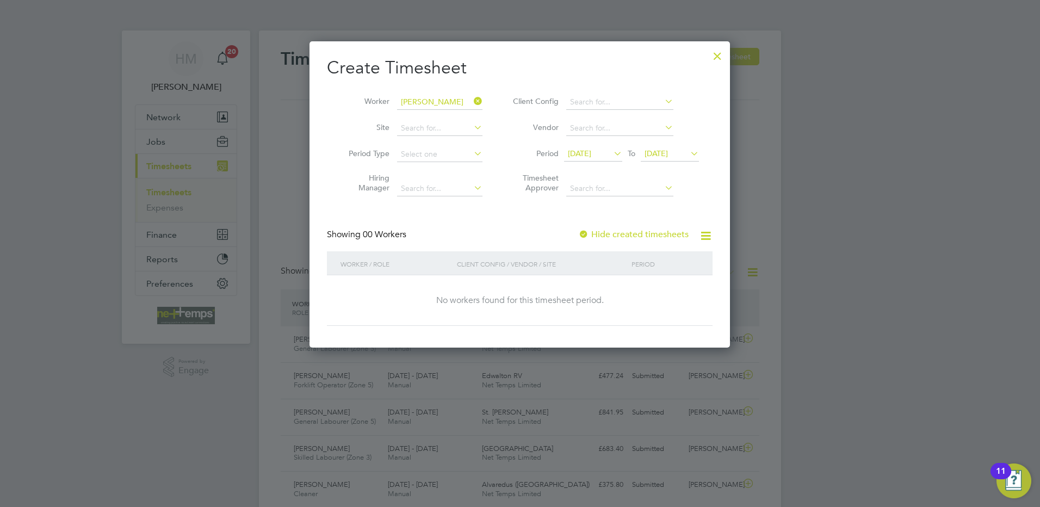
click at [622, 235] on label "Hide created timesheets" at bounding box center [633, 234] width 110 height 11
drag, startPoint x: 683, startPoint y: 154, endPoint x: 696, endPoint y: 163, distance: 15.7
click at [668, 154] on span "[DATE]" at bounding box center [656, 154] width 23 height 10
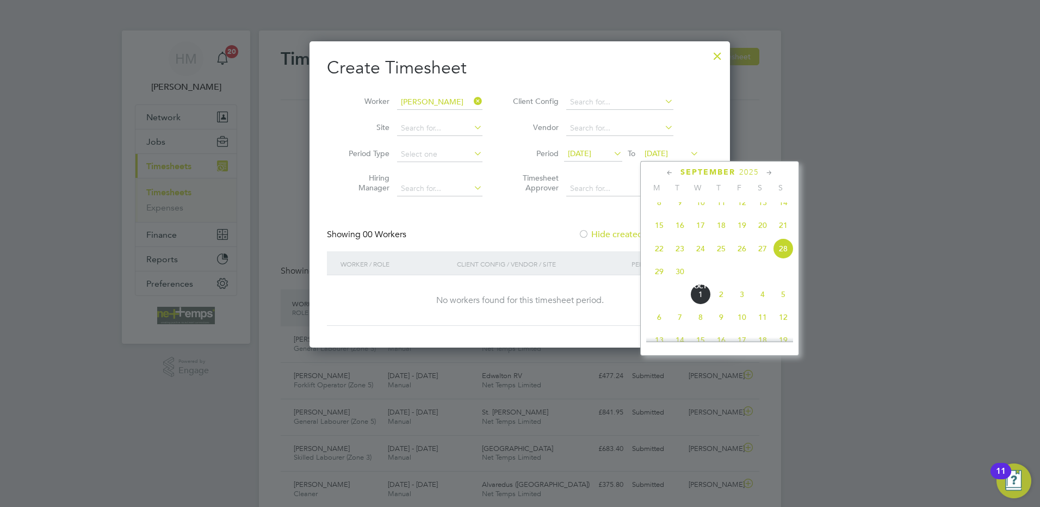
click at [779, 256] on span "28" at bounding box center [783, 248] width 21 height 21
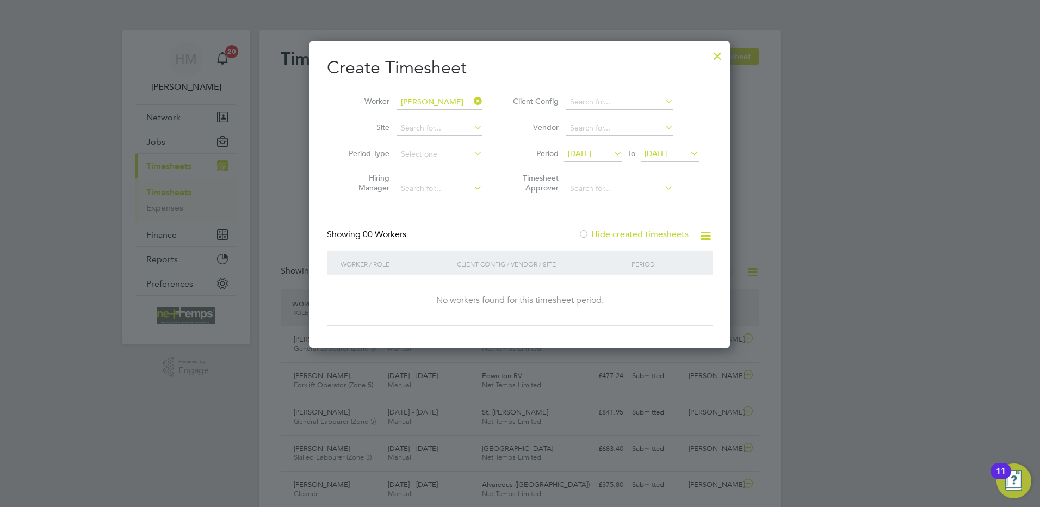
click at [580, 149] on span "[DATE]" at bounding box center [579, 154] width 23 height 10
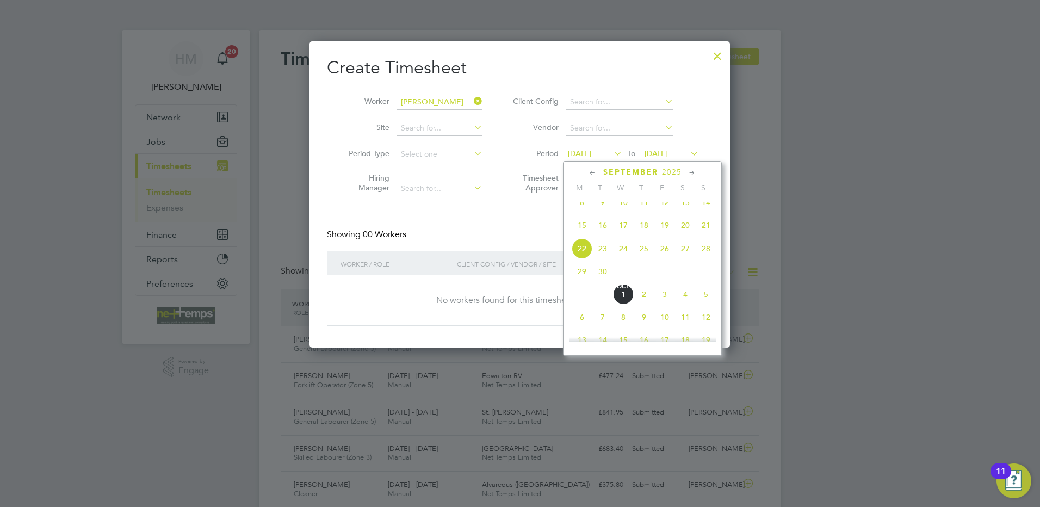
click at [577, 229] on span "15" at bounding box center [582, 225] width 21 height 21
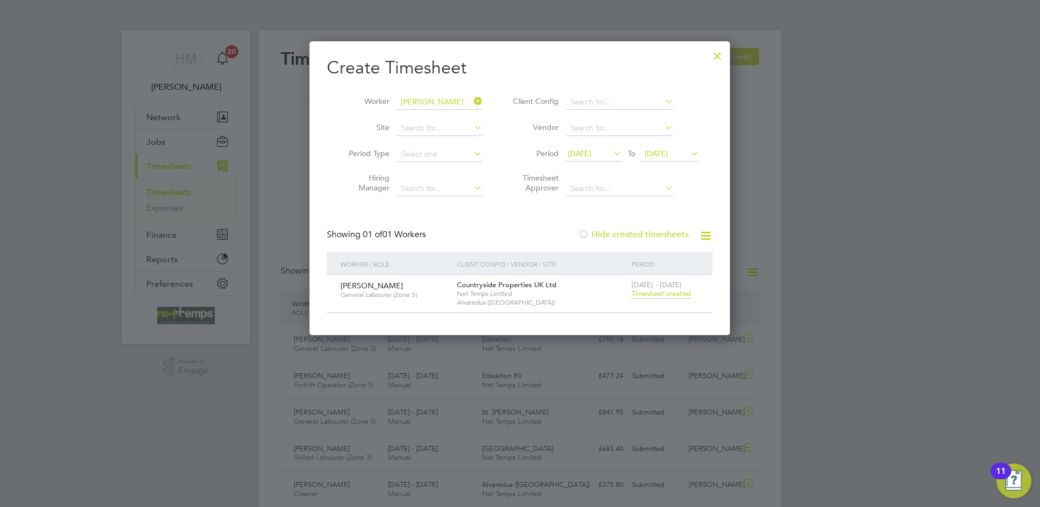
click at [676, 295] on span "Timesheet created" at bounding box center [661, 294] width 59 height 10
